Goal: Find specific page/section: Find specific page/section

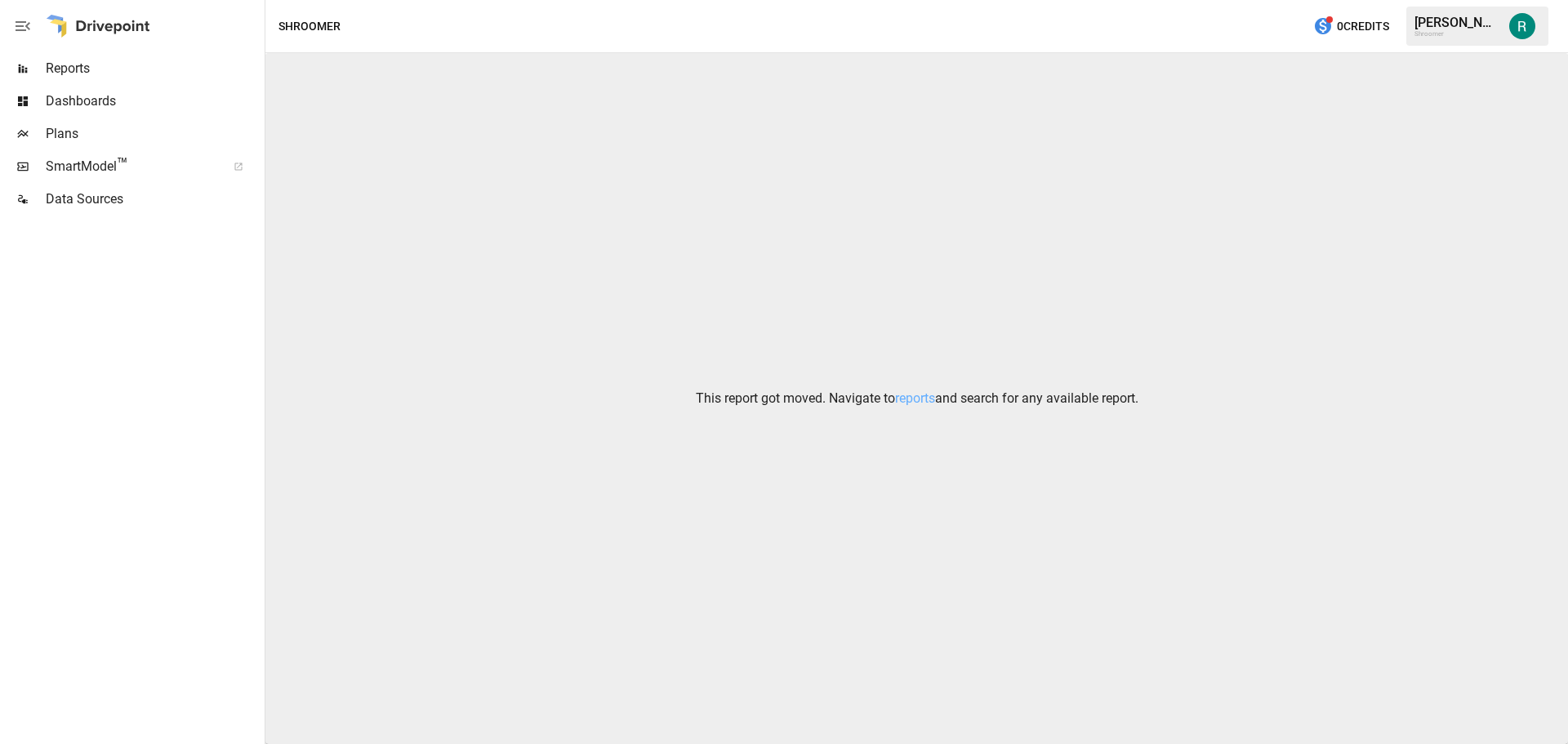
click at [92, 111] on span "Dashboards" at bounding box center [154, 101] width 216 height 19
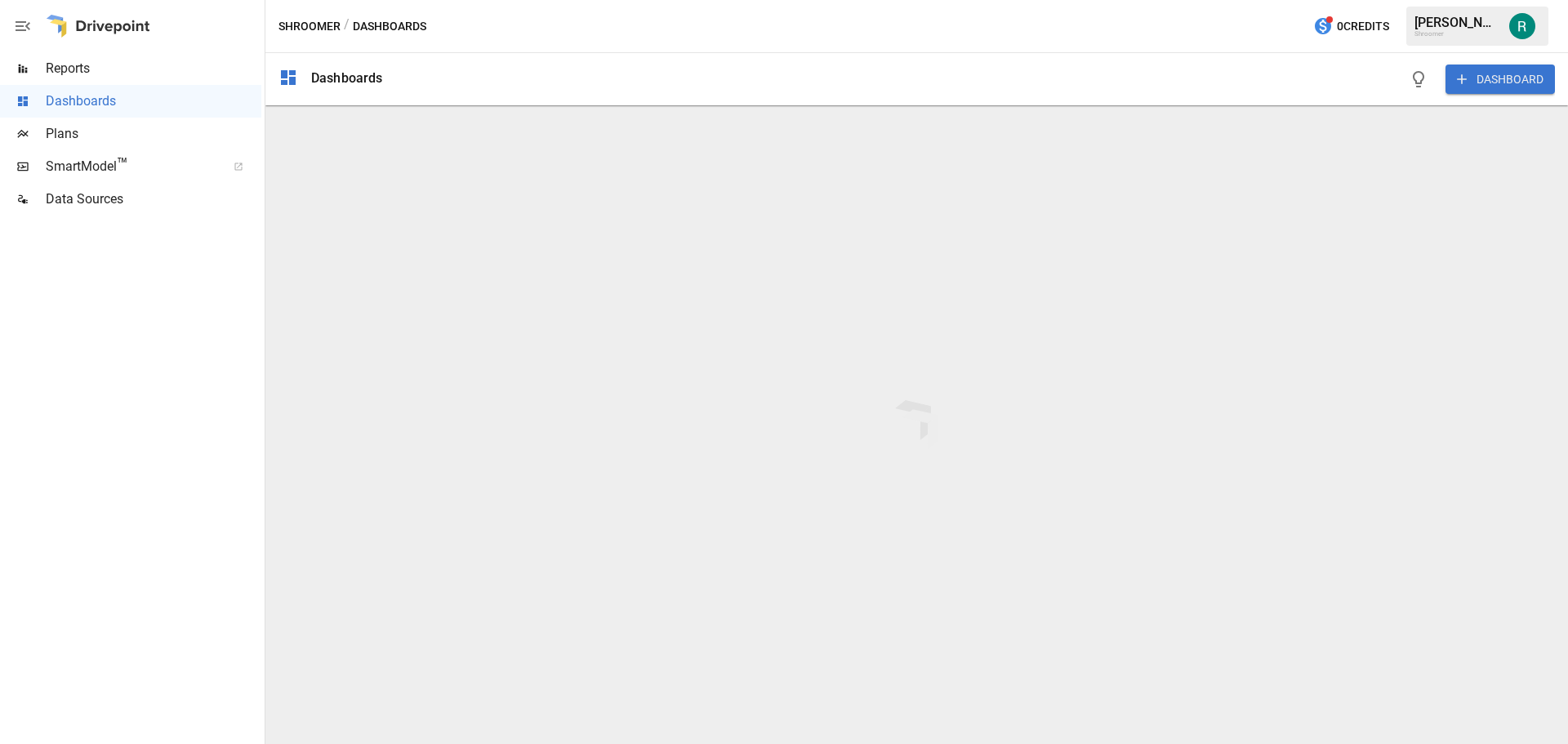
click at [86, 142] on span "Plans" at bounding box center [154, 134] width 216 height 19
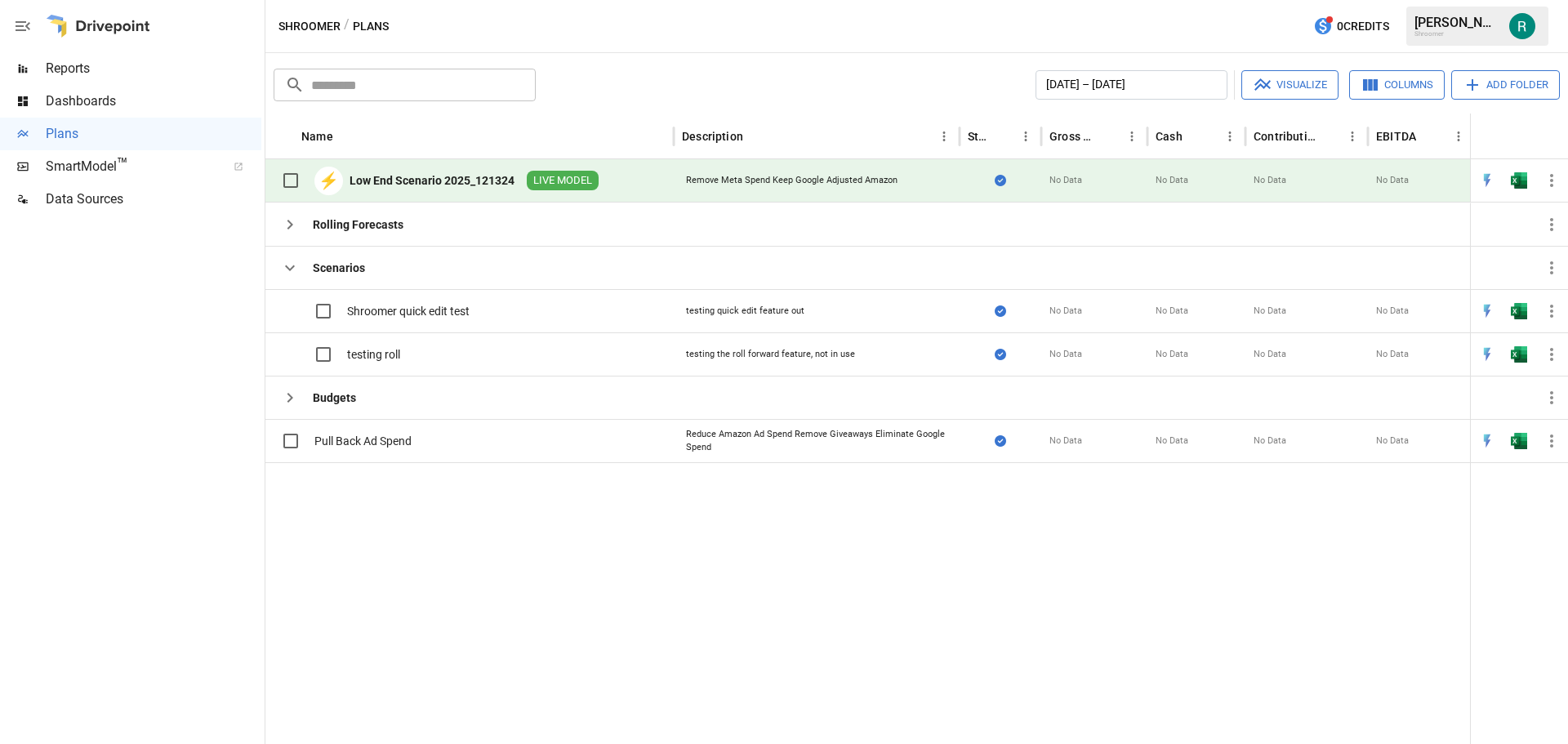
click at [449, 187] on div "Low End Scenario 2025_121324" at bounding box center [431, 180] width 165 height 16
click at [446, 177] on div "Low End Scenario 2025_121324" at bounding box center [431, 180] width 165 height 16
